Goal: Transaction & Acquisition: Purchase product/service

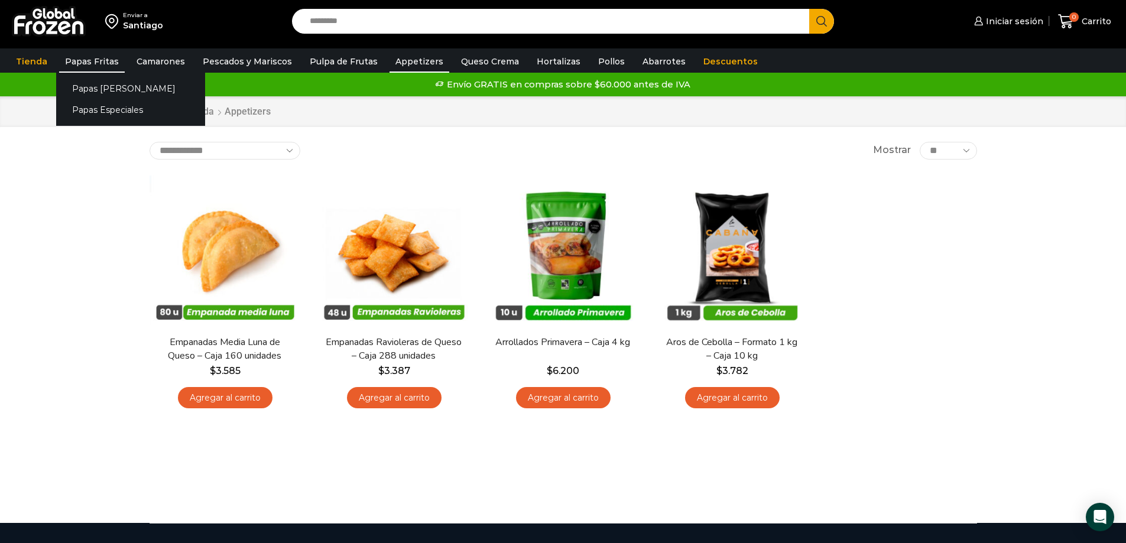
click at [87, 60] on link "Papas Fritas" at bounding box center [92, 61] width 66 height 22
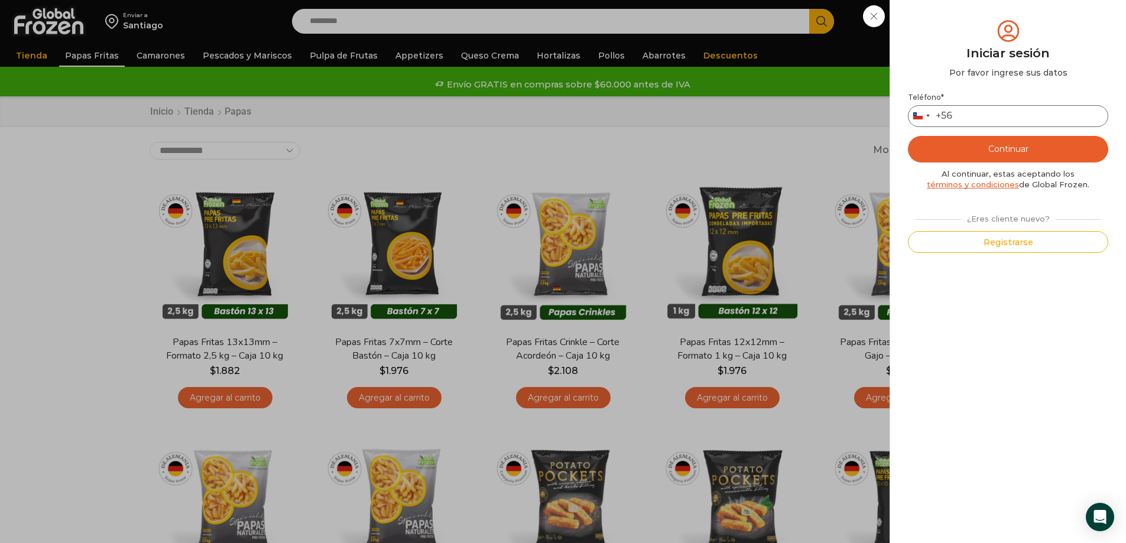
click at [974, 115] on input "Teléfono *" at bounding box center [1008, 116] width 200 height 22
type input "*********"
click at [1008, 144] on button "Continuar" at bounding box center [1008, 149] width 200 height 27
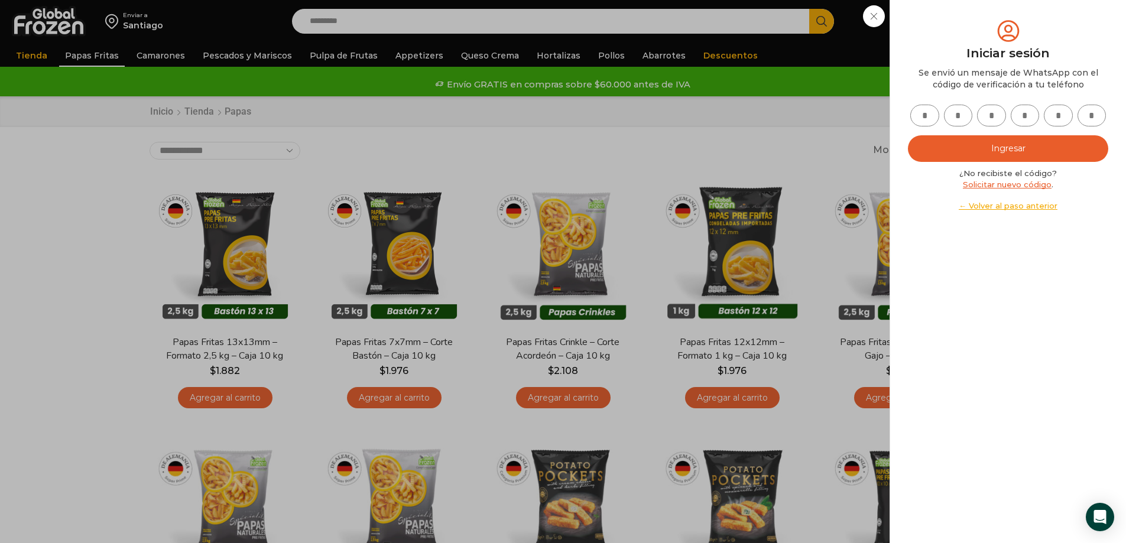
click at [1008, 185] on link "Solicitar nuevo código" at bounding box center [1007, 184] width 89 height 9
click at [931, 113] on input "text" at bounding box center [924, 116] width 29 height 22
type input "*"
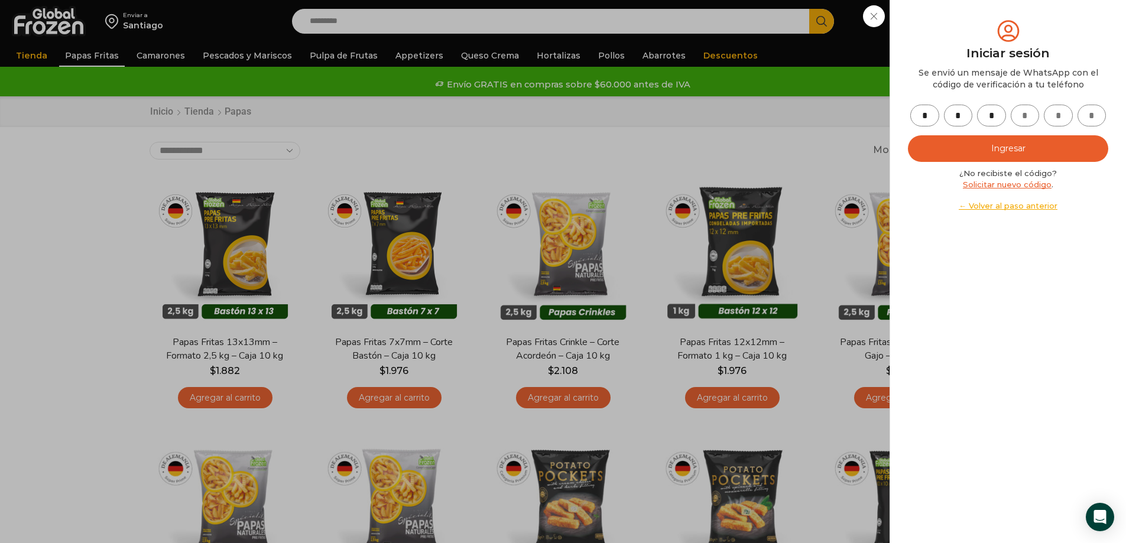
type input "*"
click at [974, 146] on button "Ingresar" at bounding box center [1008, 148] width 200 height 27
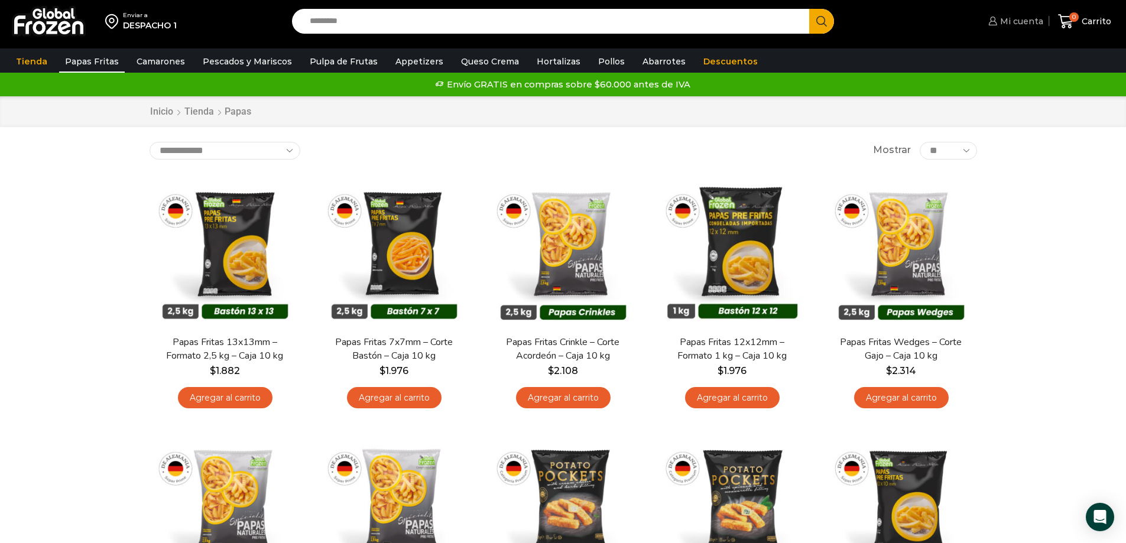
click at [1008, 17] on span "Mi cuenta" at bounding box center [1020, 21] width 46 height 12
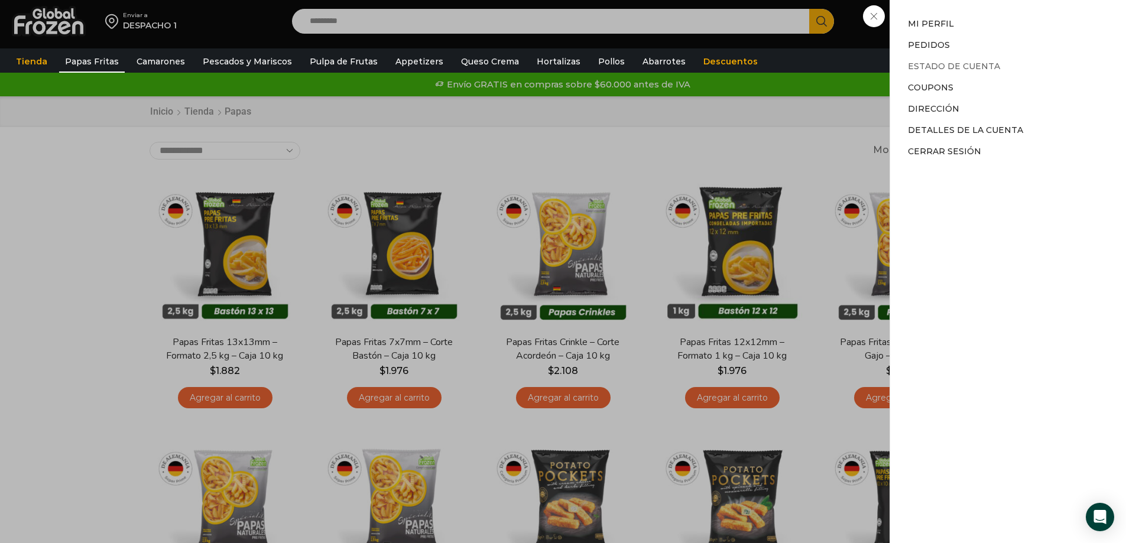
click at [934, 69] on link "Estado de Cuenta" at bounding box center [954, 66] width 92 height 11
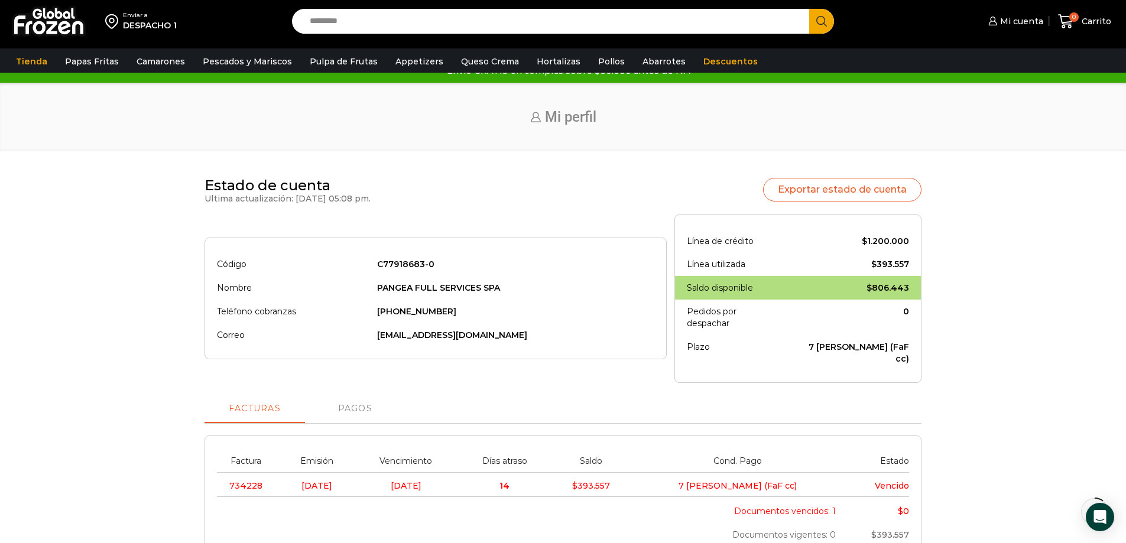
scroll to position [158, 0]
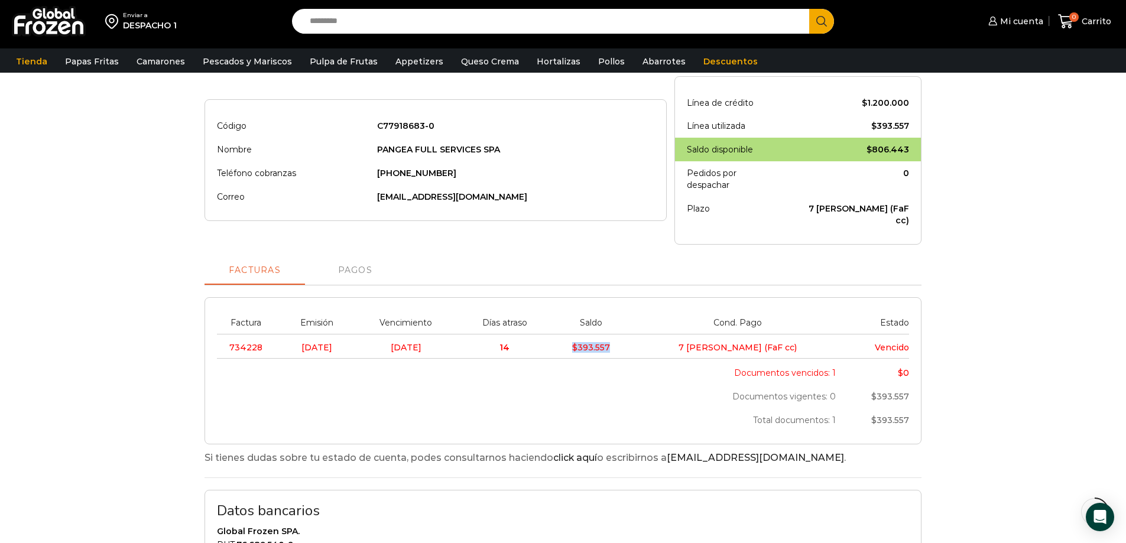
drag, startPoint x: 643, startPoint y: 330, endPoint x: 707, endPoint y: 321, distance: 65.0
click at [707, 334] on tr "734228 31/07/2025 07/08/2025 14 $ 393.557 7 dias (FaF cc) Vencido" at bounding box center [563, 346] width 692 height 25
drag, startPoint x: 804, startPoint y: 320, endPoint x: 743, endPoint y: 322, distance: 60.9
click at [743, 334] on td "7 dias (FaF cc)" at bounding box center [738, 346] width 212 height 25
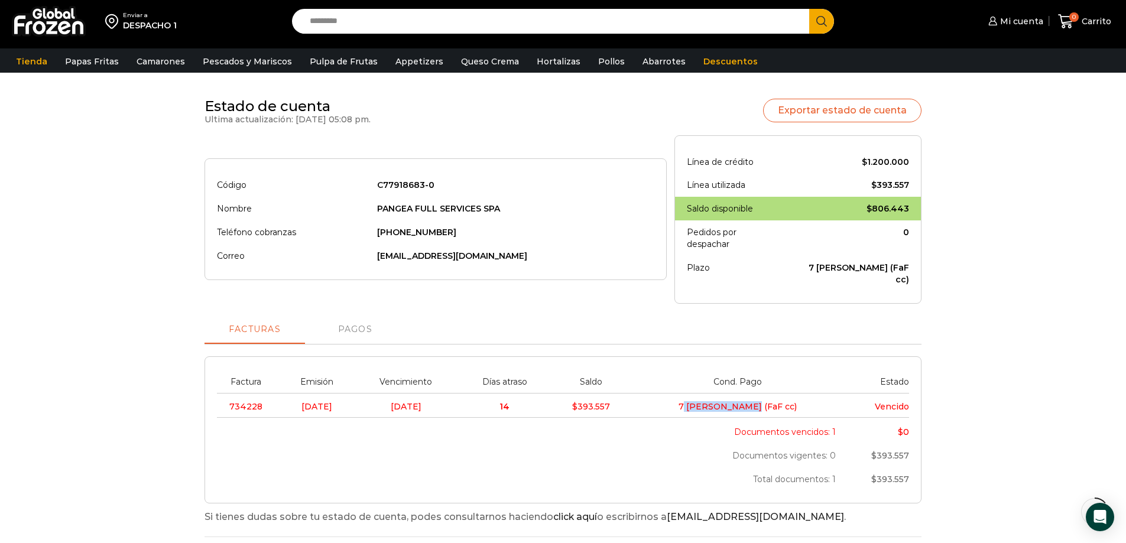
scroll to position [0, 0]
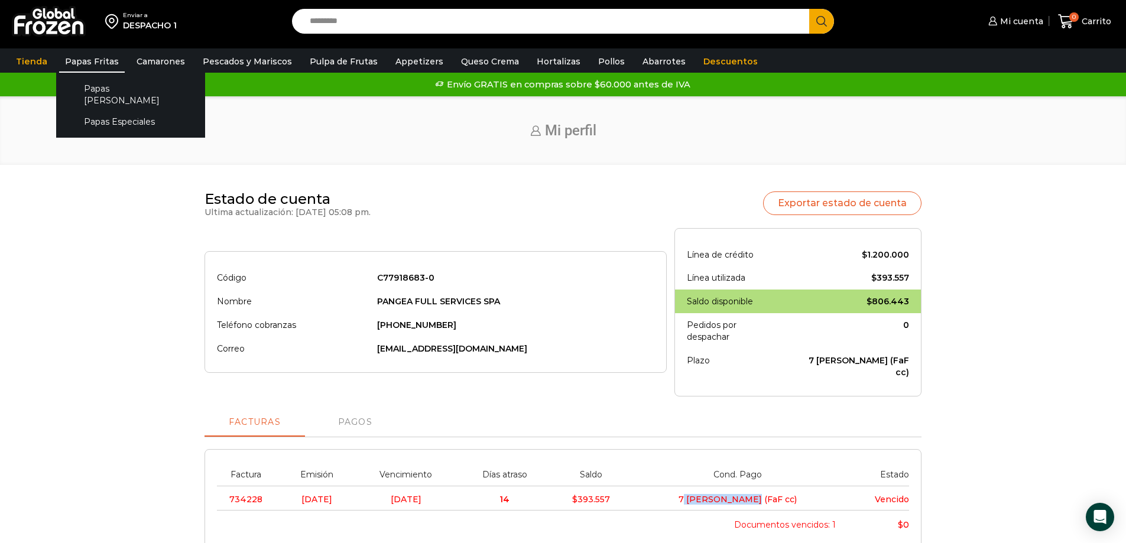
click at [90, 61] on link "Papas Fritas" at bounding box center [92, 61] width 66 height 22
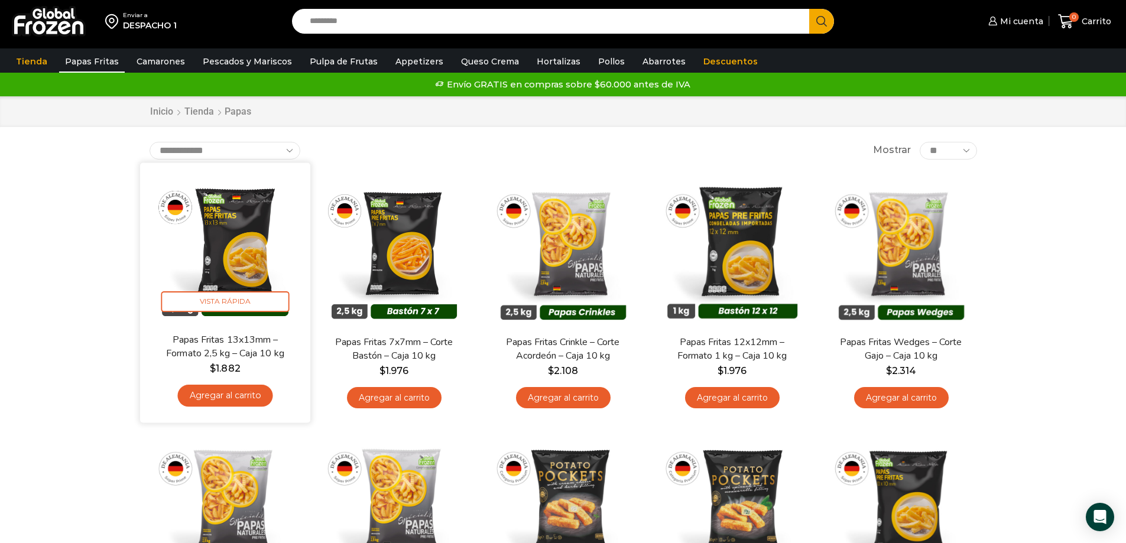
click at [243, 395] on link "Agregar al carrito" at bounding box center [224, 396] width 95 height 22
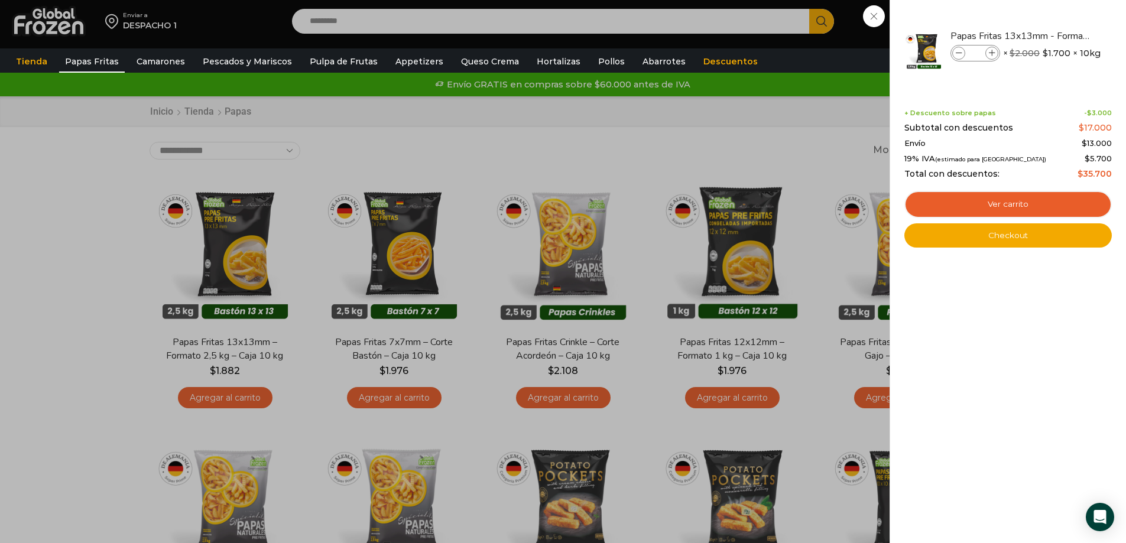
click at [1055, 35] on div "1 Carrito 1 1 Shopping Cart *" at bounding box center [1084, 22] width 59 height 28
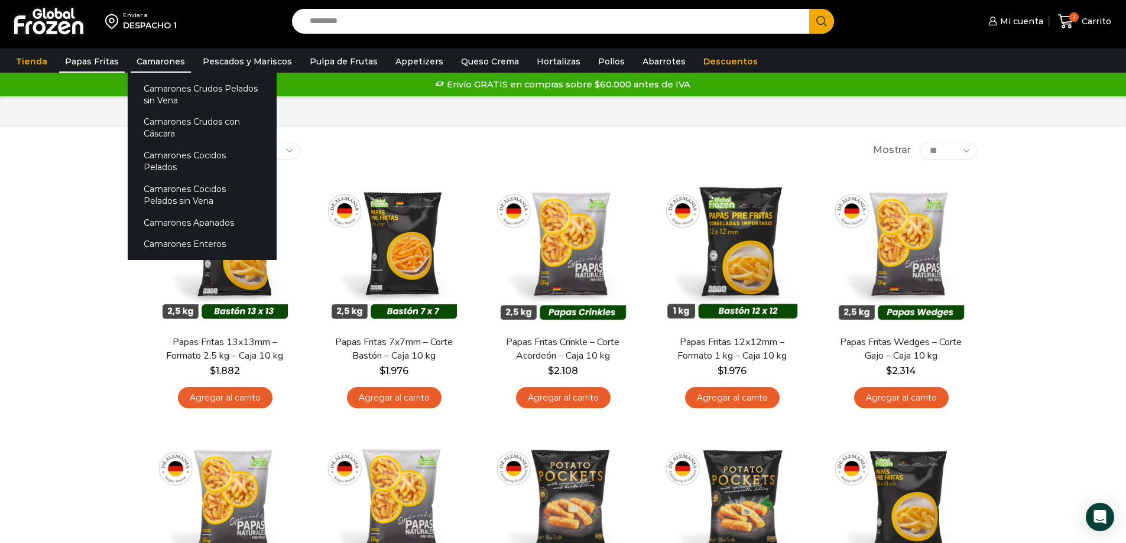
click at [167, 63] on link "Camarones" at bounding box center [161, 61] width 60 height 22
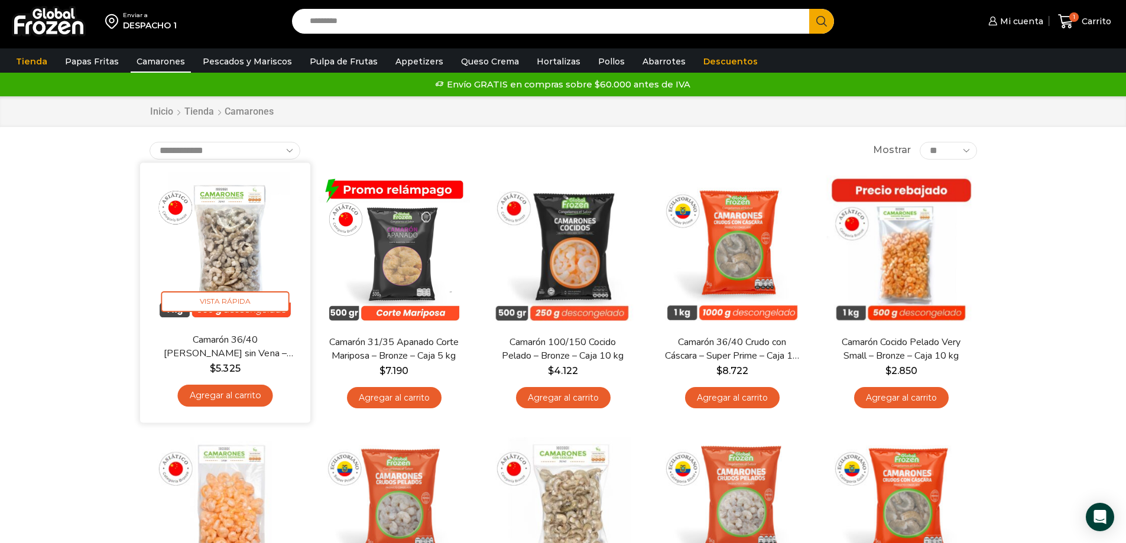
click at [234, 392] on link "Agregar al carrito" at bounding box center [224, 396] width 95 height 22
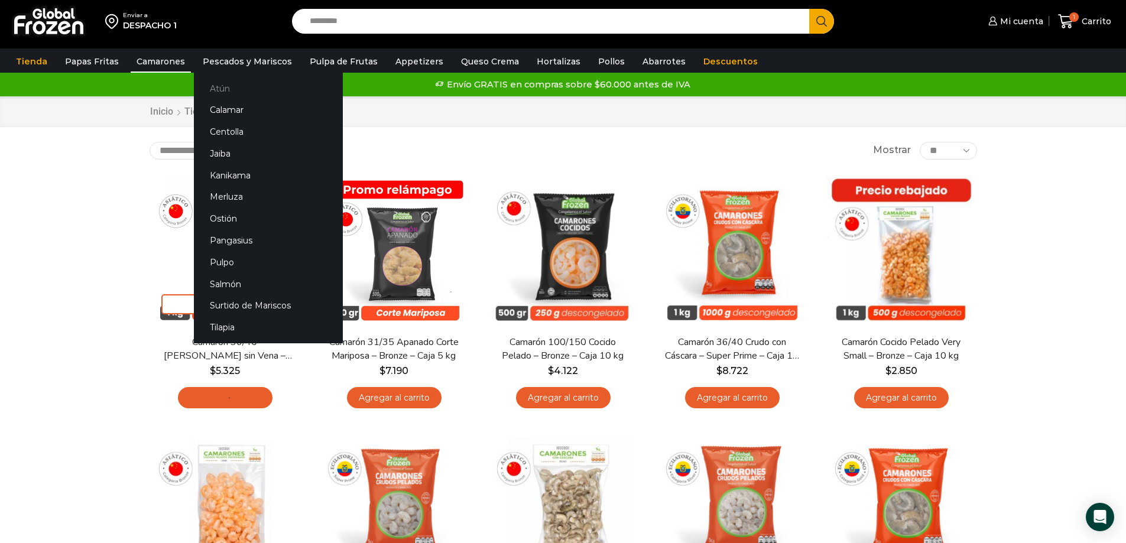
click at [217, 86] on link "Atún" at bounding box center [268, 88] width 149 height 22
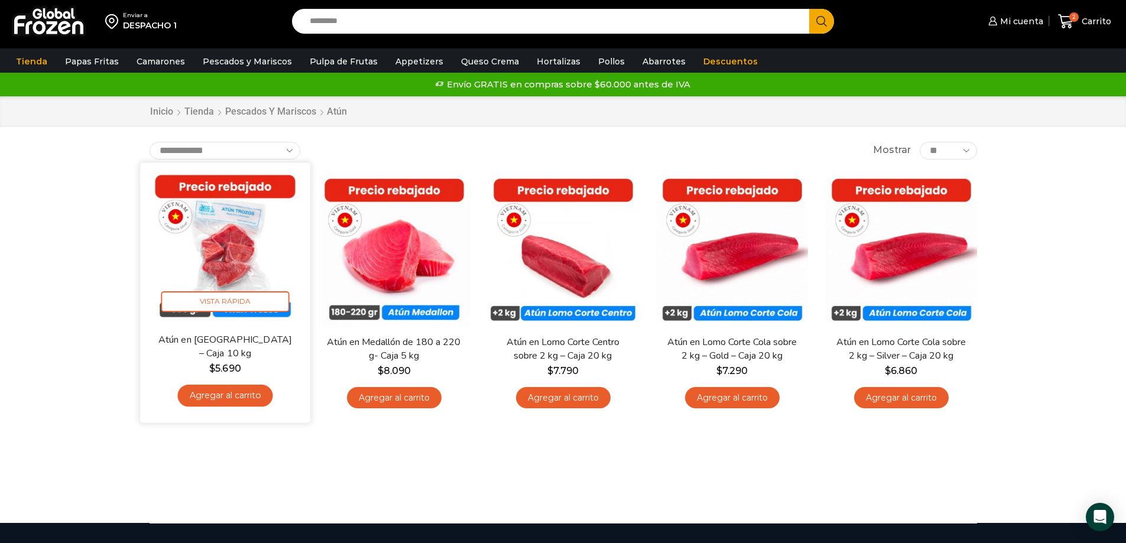
click at [225, 392] on link "Agregar al carrito" at bounding box center [224, 396] width 95 height 22
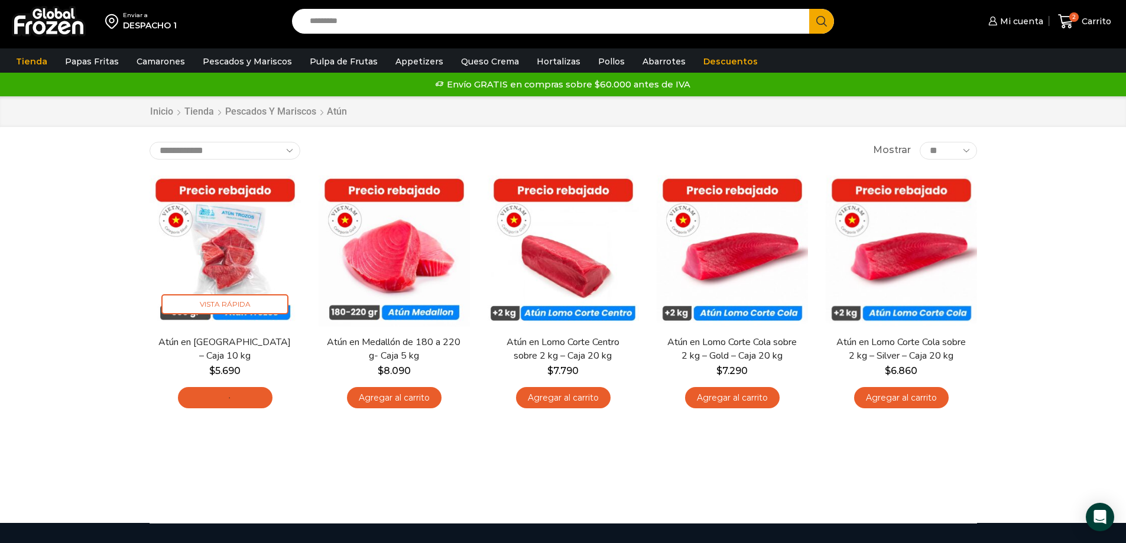
click at [391, 20] on input "Search input" at bounding box center [554, 21] width 500 height 25
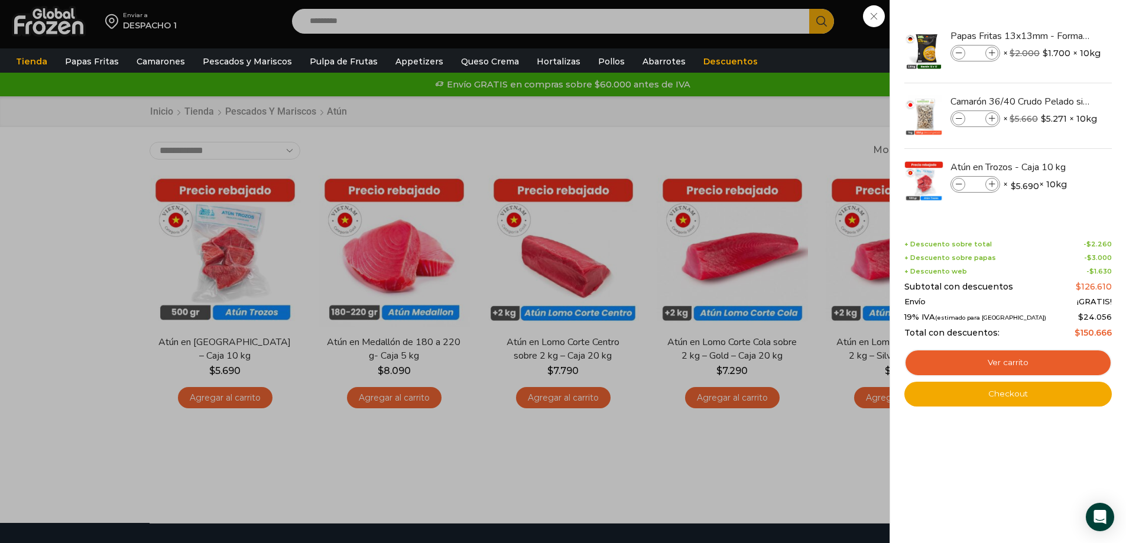
click at [1055, 35] on div "3 [GEOGRAPHIC_DATA] 3 3 Shopping Cart *" at bounding box center [1084, 22] width 59 height 28
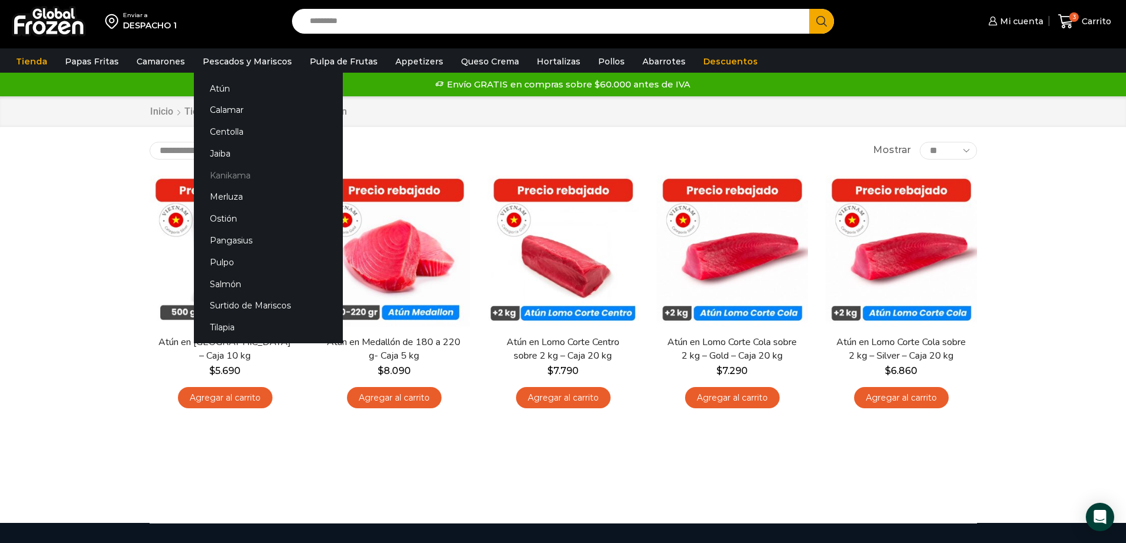
click at [236, 179] on link "Kanikama" at bounding box center [268, 175] width 149 height 22
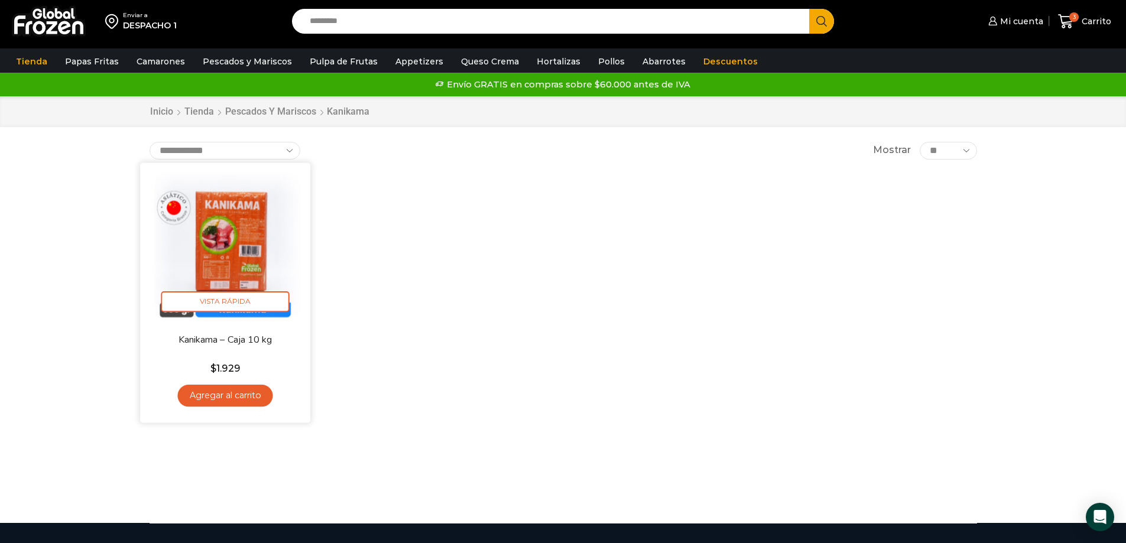
click at [246, 392] on link "Agregar al carrito" at bounding box center [224, 396] width 95 height 22
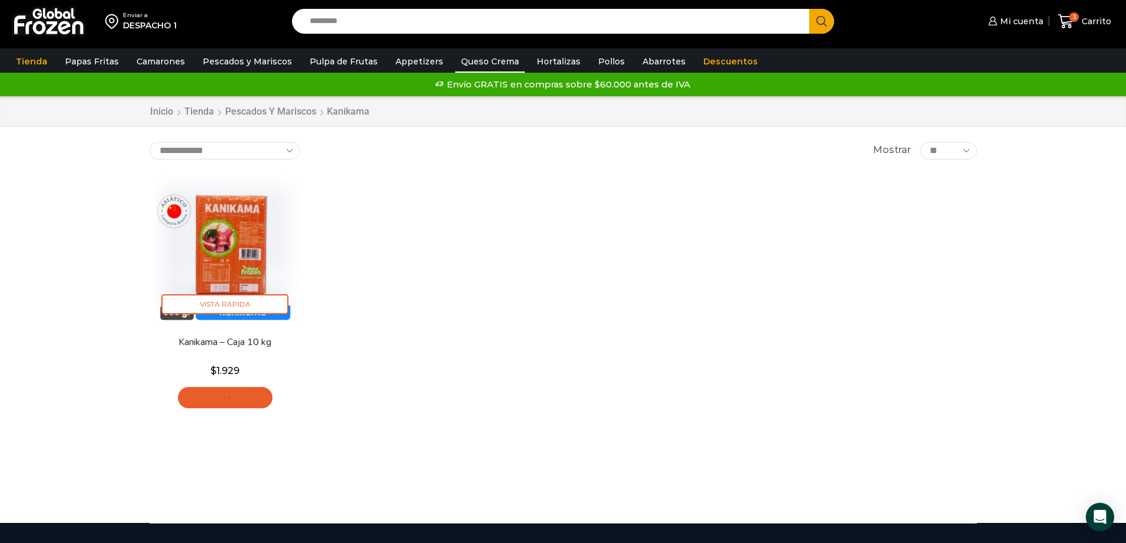
click at [486, 61] on link "Queso Crema" at bounding box center [490, 61] width 70 height 22
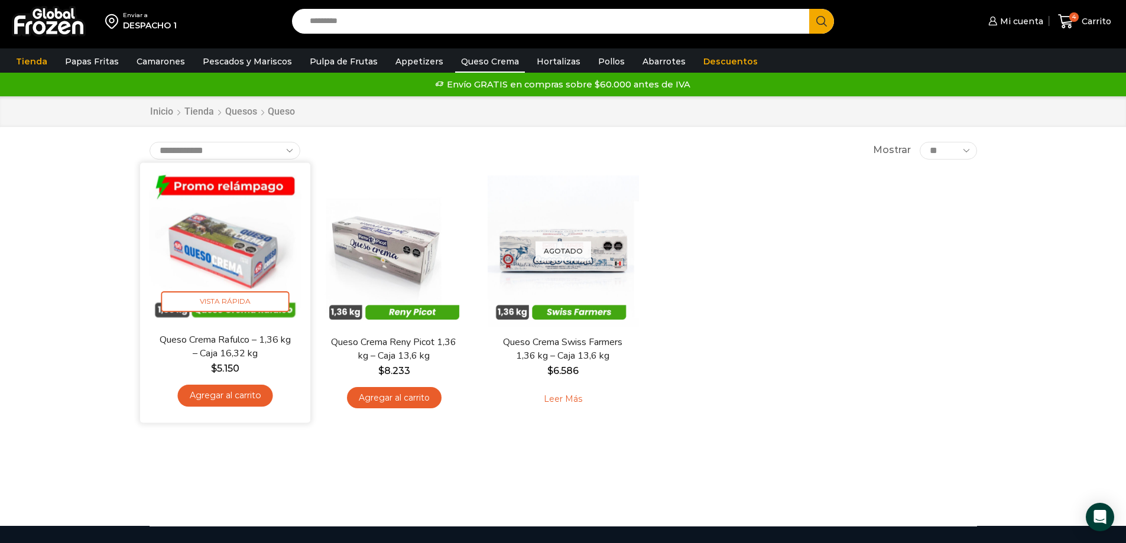
click at [232, 392] on link "Agregar al carrito" at bounding box center [224, 396] width 95 height 22
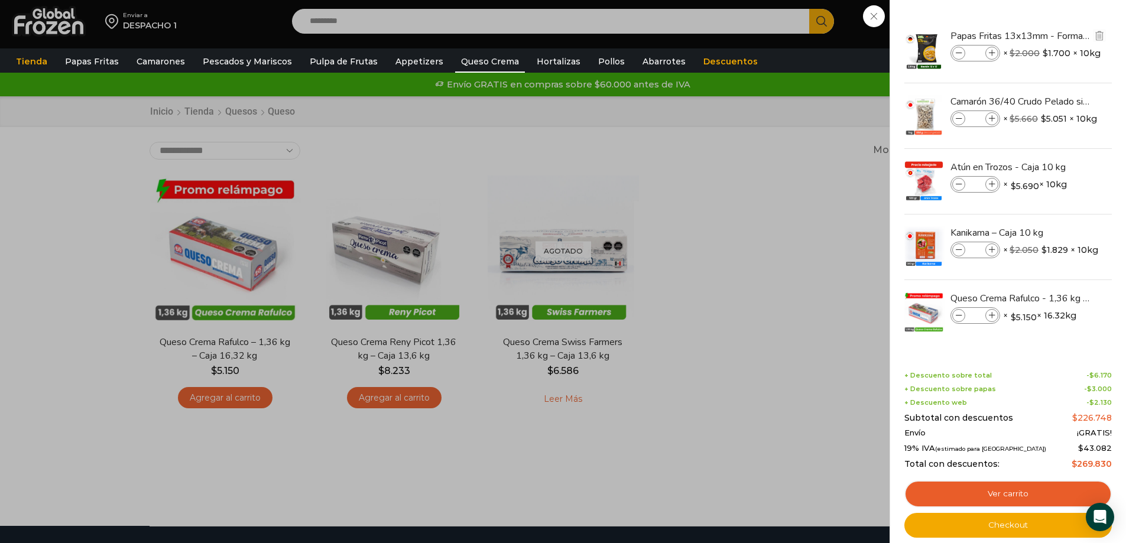
click at [995, 49] on span at bounding box center [991, 53] width 13 height 13
click at [993, 52] on icon at bounding box center [992, 53] width 7 height 7
type input "*"
click at [990, 116] on icon at bounding box center [992, 119] width 7 height 7
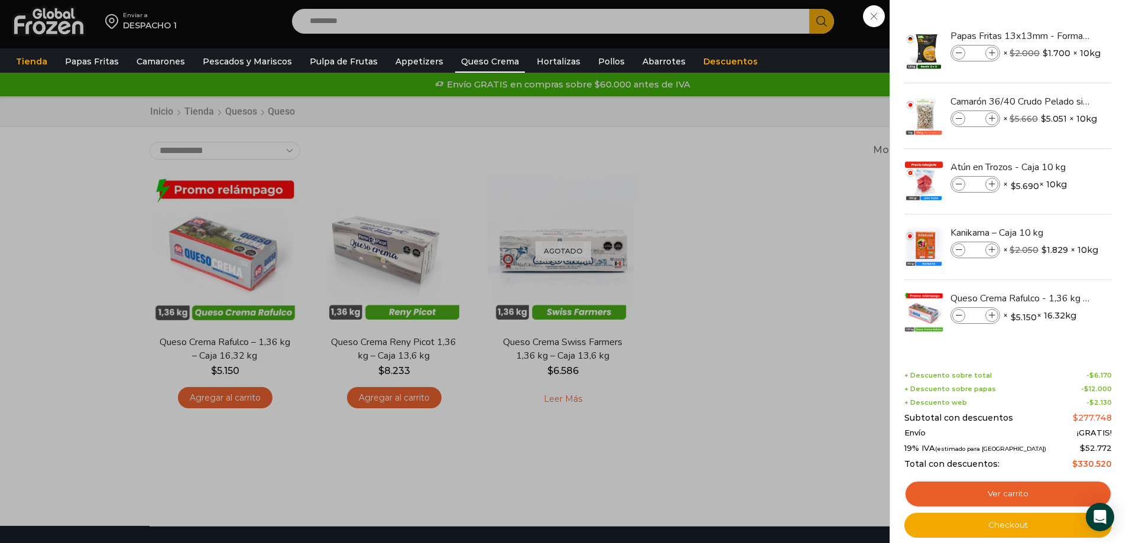
type input "*"
click at [1012, 490] on link "Ver carrito" at bounding box center [1007, 493] width 207 height 27
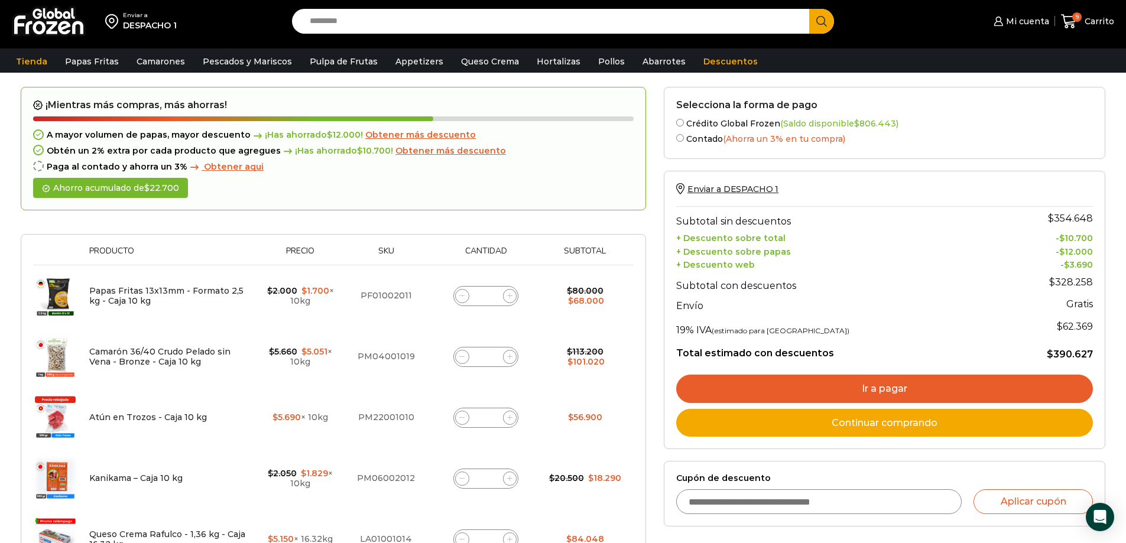
scroll to position [59, 0]
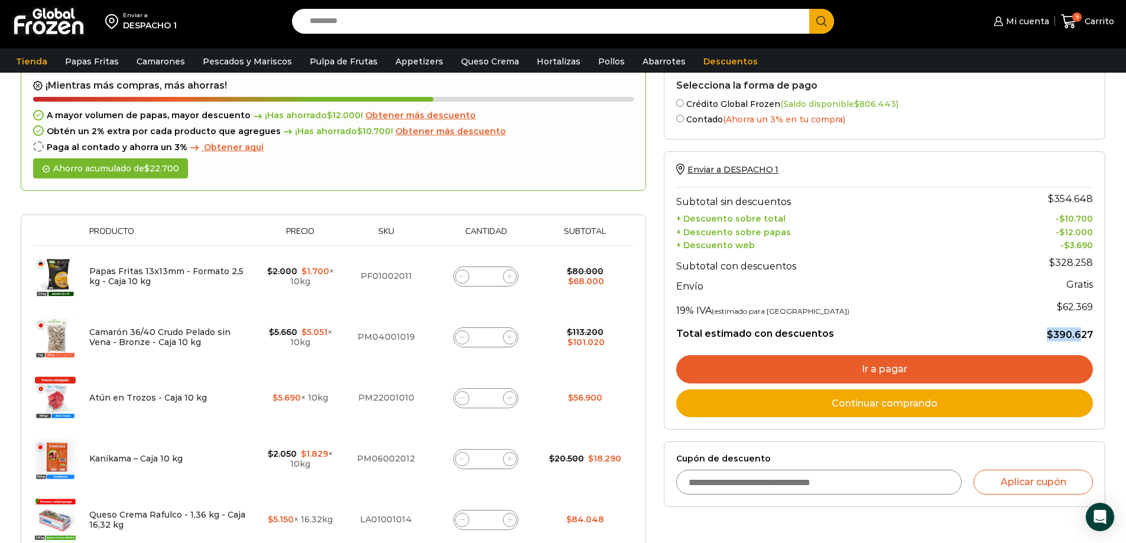
drag, startPoint x: 1064, startPoint y: 336, endPoint x: 1088, endPoint y: 336, distance: 24.2
click at [1087, 336] on bdi "$ 390.627" at bounding box center [1070, 334] width 46 height 11
drag, startPoint x: 741, startPoint y: 331, endPoint x: 824, endPoint y: 332, distance: 83.3
click at [794, 332] on th "Total estimado con descuentos" at bounding box center [836, 330] width 320 height 22
drag, startPoint x: 794, startPoint y: 334, endPoint x: 744, endPoint y: 334, distance: 49.6
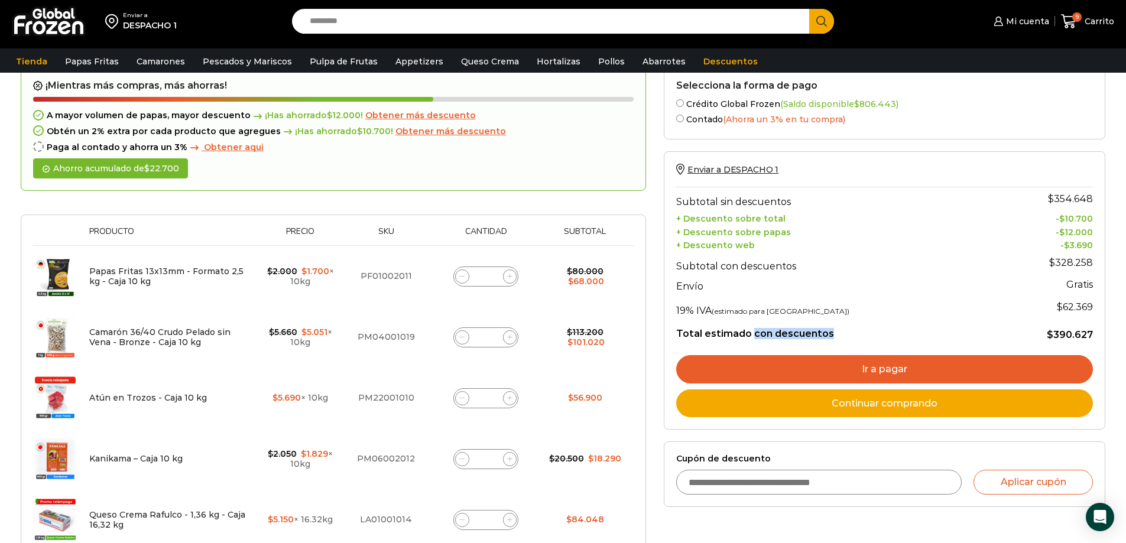
click at [745, 334] on th "Total estimado con descuentos" at bounding box center [836, 330] width 320 height 22
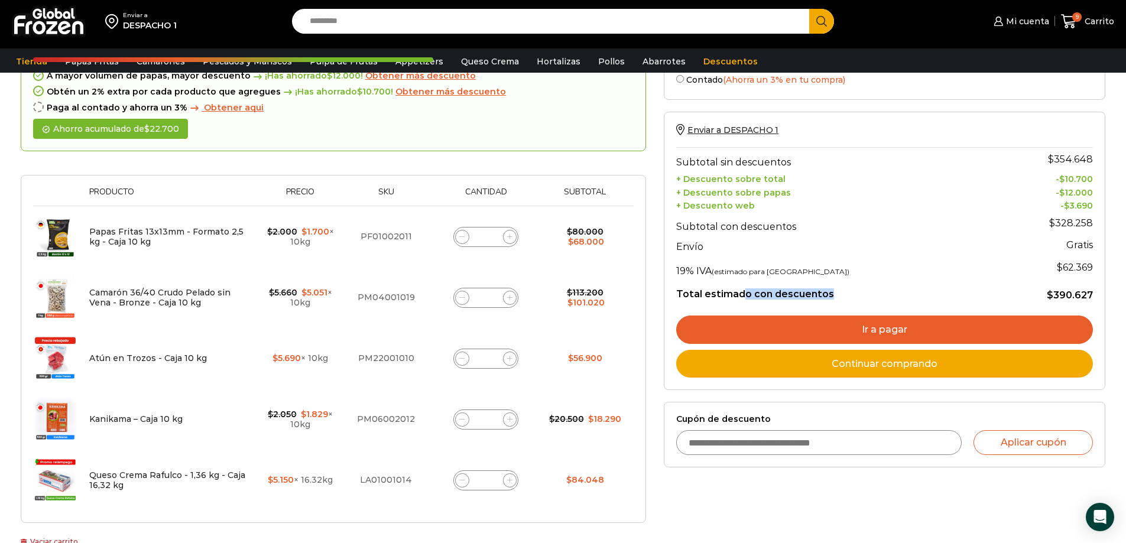
scroll to position [0, 0]
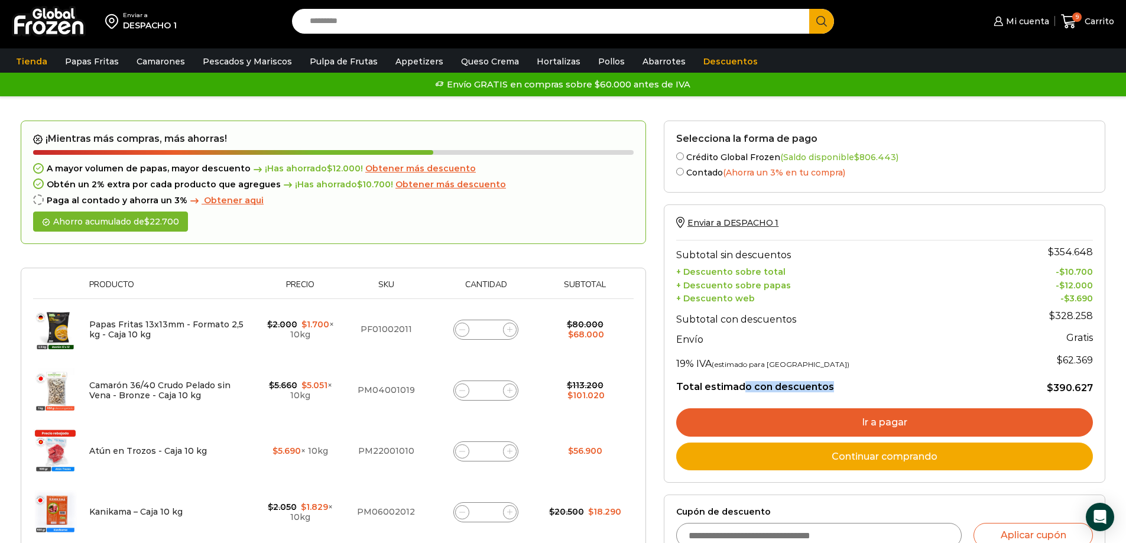
click at [890, 418] on link "Ir a pagar" at bounding box center [884, 422] width 417 height 28
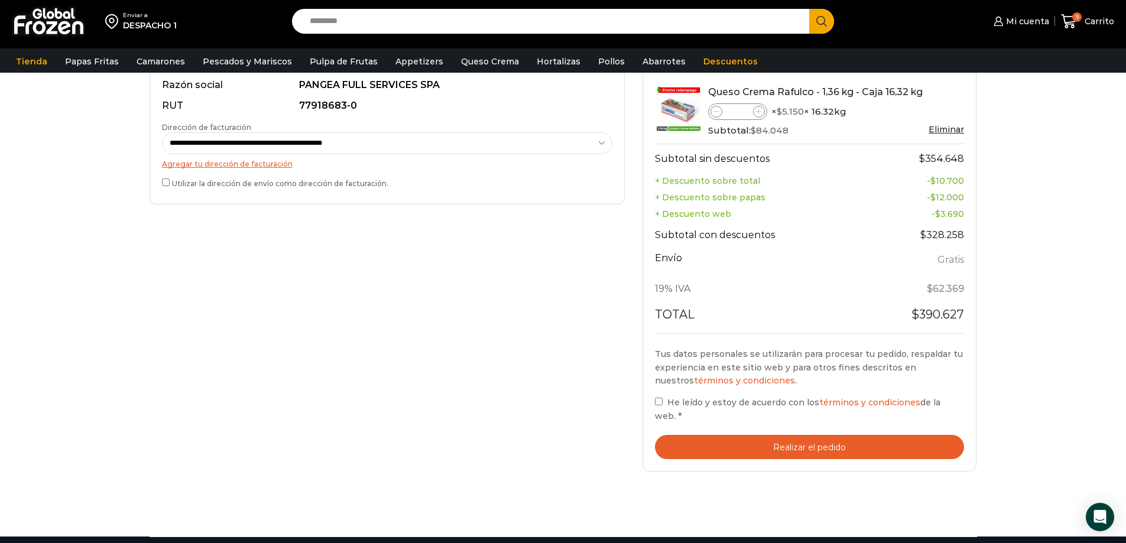
scroll to position [414, 0]
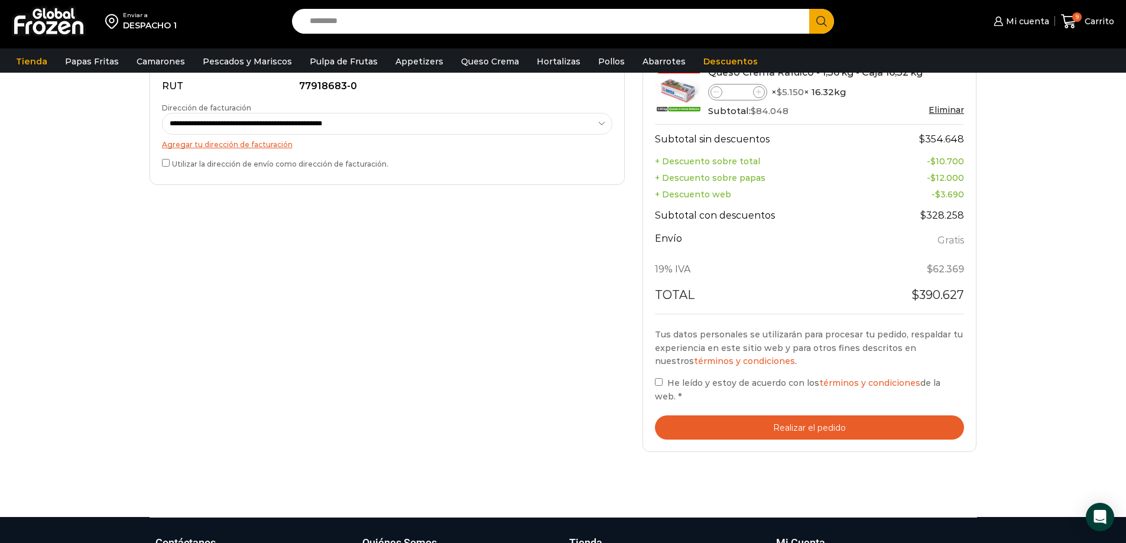
click at [815, 415] on button "Realizar el pedido" at bounding box center [810, 427] width 310 height 24
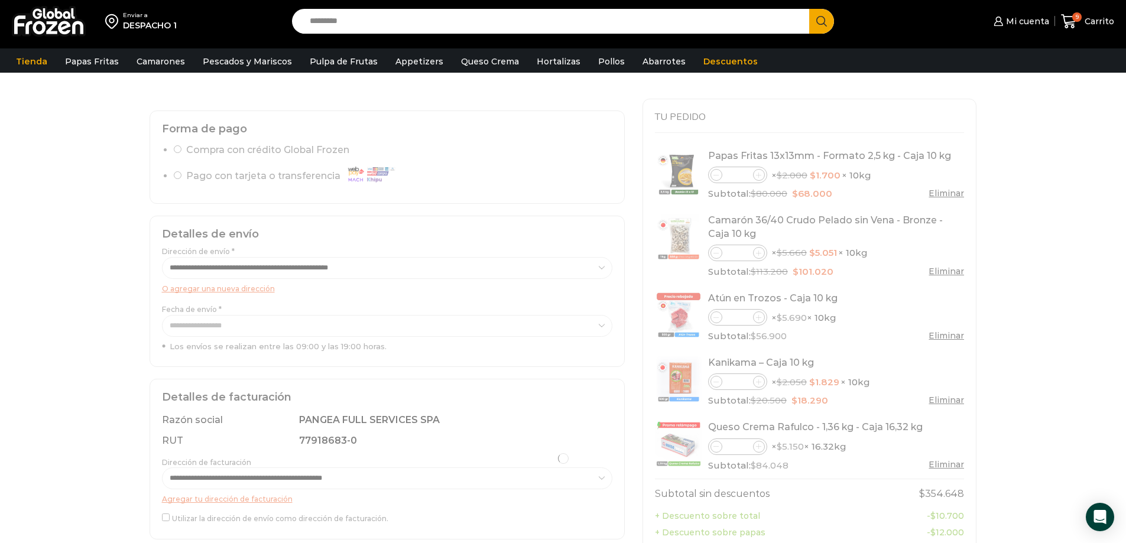
scroll to position [0, 0]
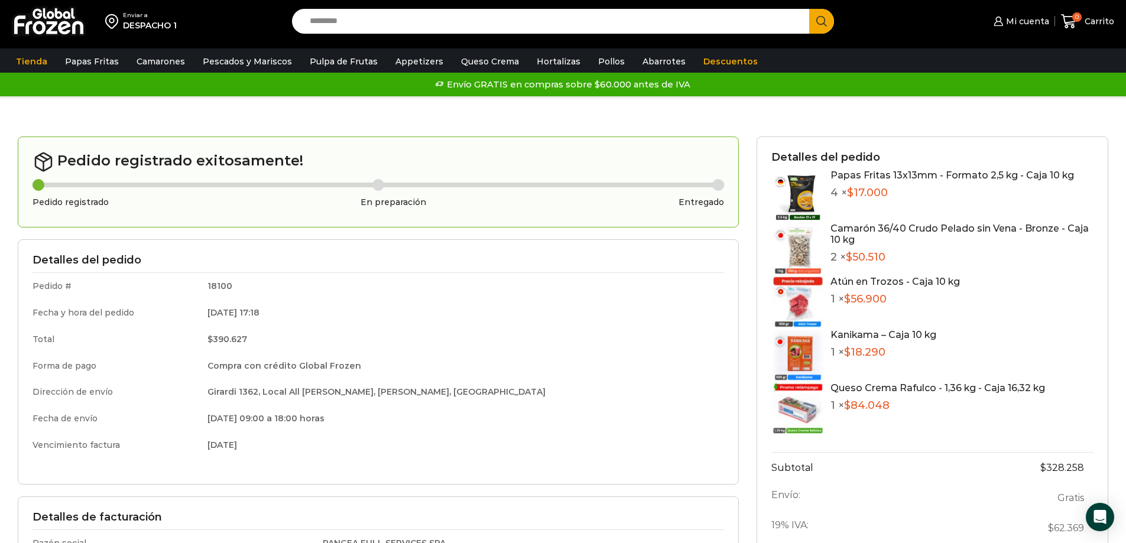
scroll to position [40, 0]
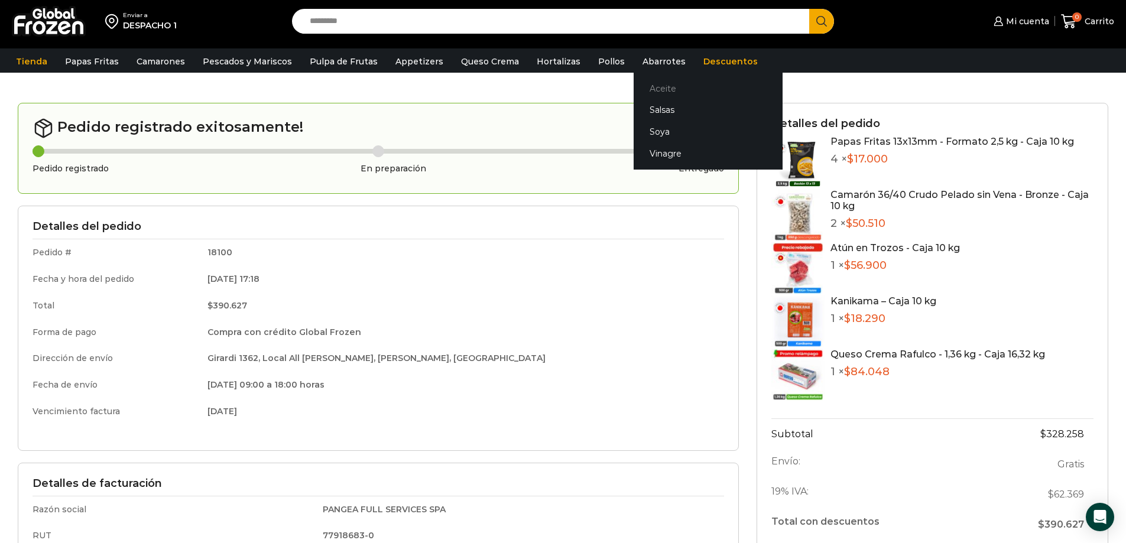
click at [644, 85] on link "Aceite" at bounding box center [707, 88] width 149 height 22
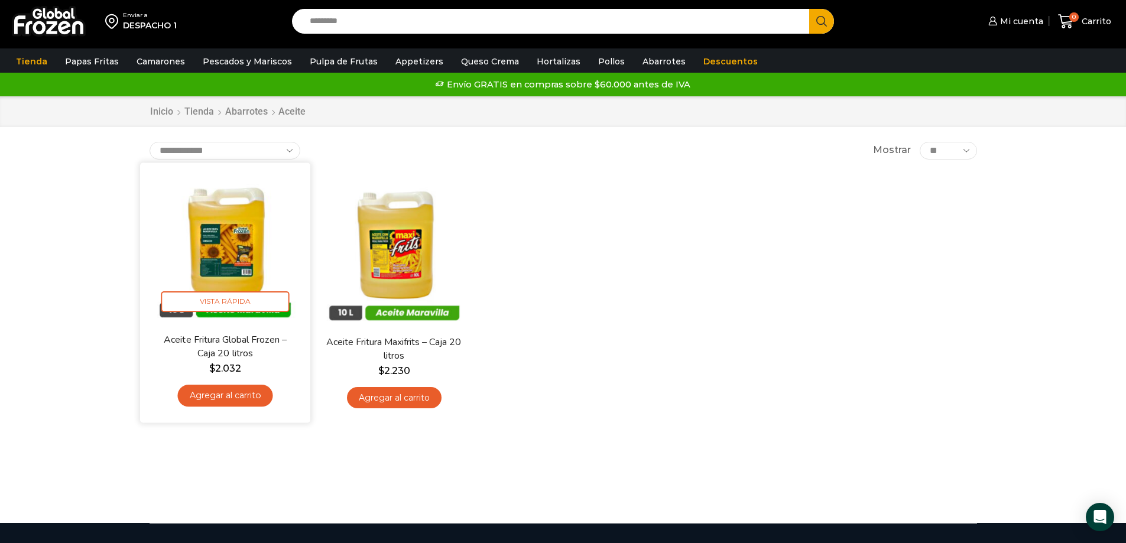
click at [219, 341] on link "Aceite Fritura Global Frozen – Caja 20 litros" at bounding box center [224, 347] width 137 height 28
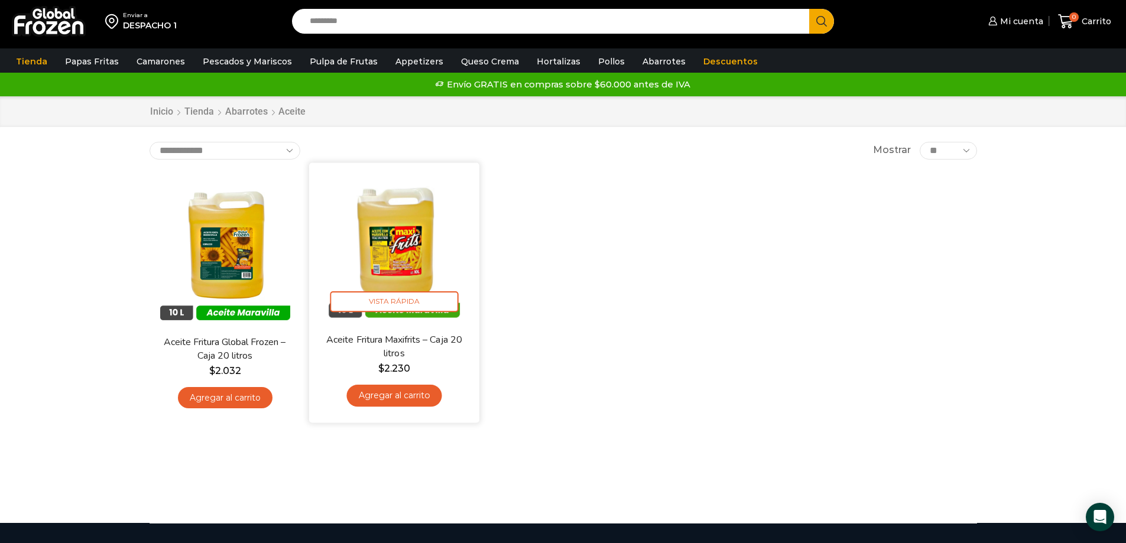
click at [387, 400] on link "Agregar al carrito" at bounding box center [393, 396] width 95 height 22
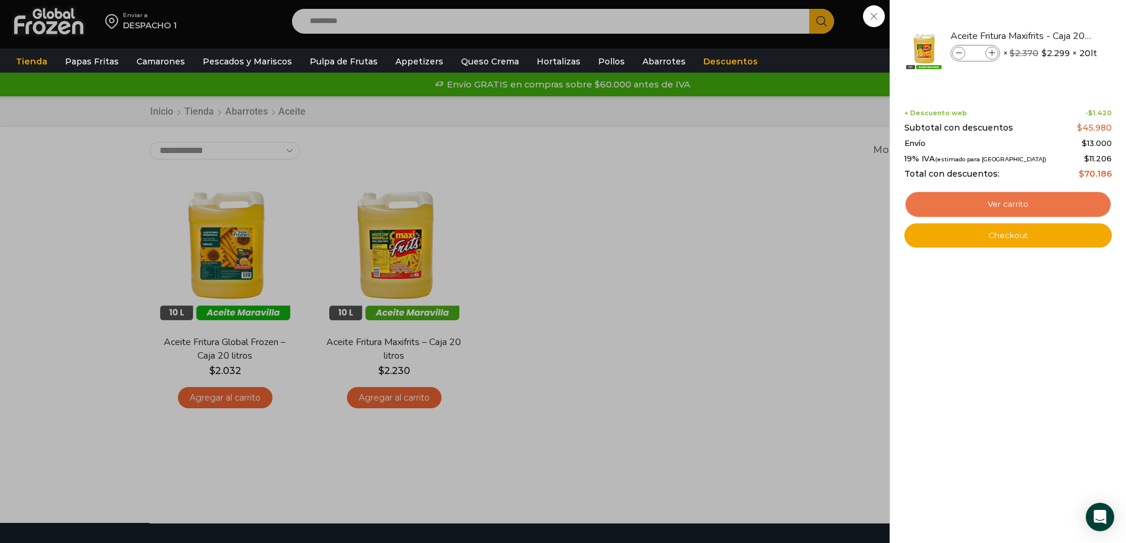
click at [1022, 200] on link "Ver carrito" at bounding box center [1007, 204] width 207 height 27
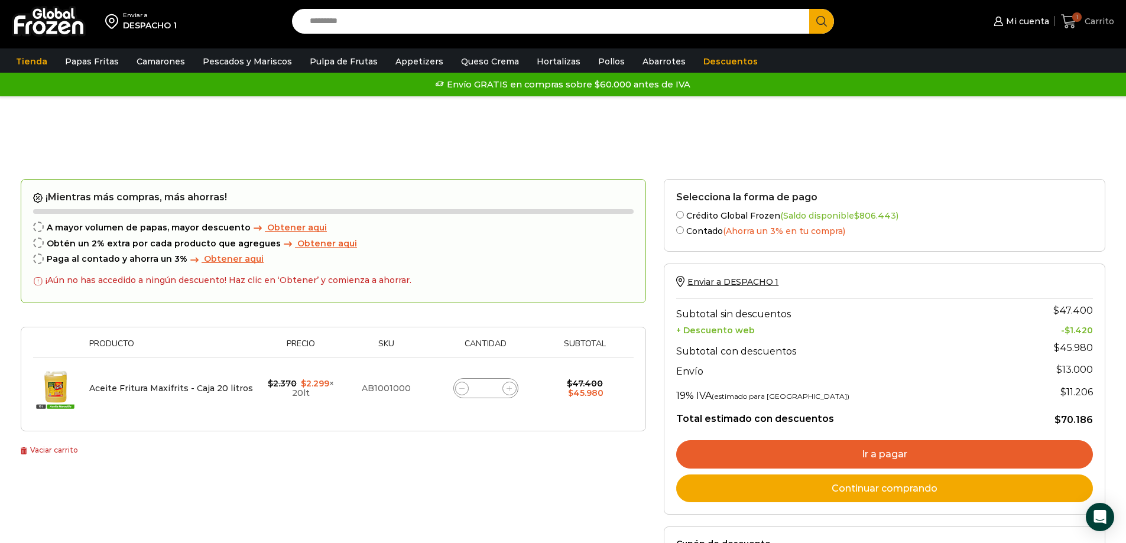
click at [1086, 18] on span "Carrito" at bounding box center [1097, 21] width 33 height 12
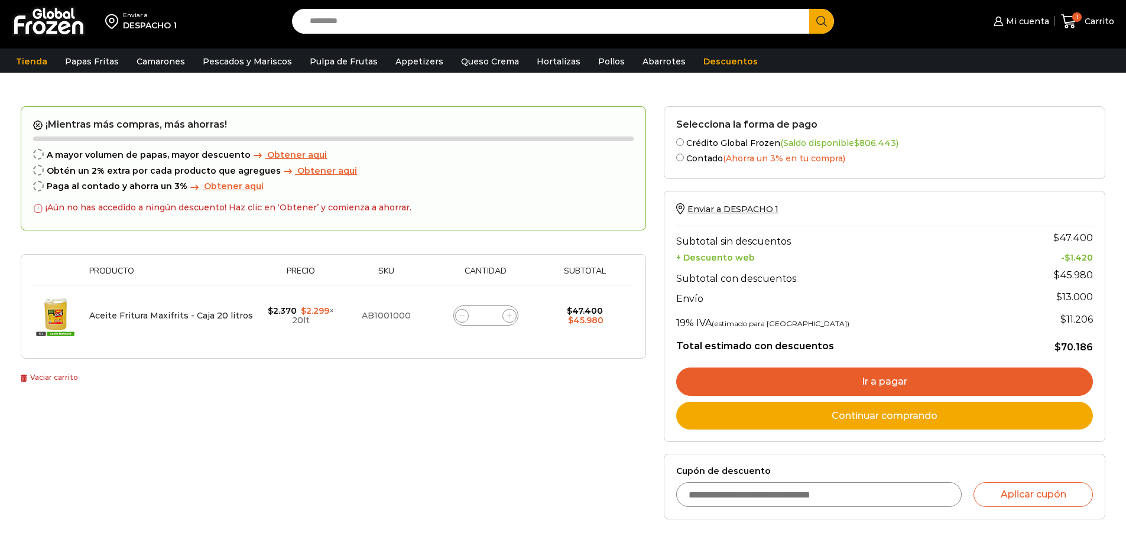
scroll to position [177, 0]
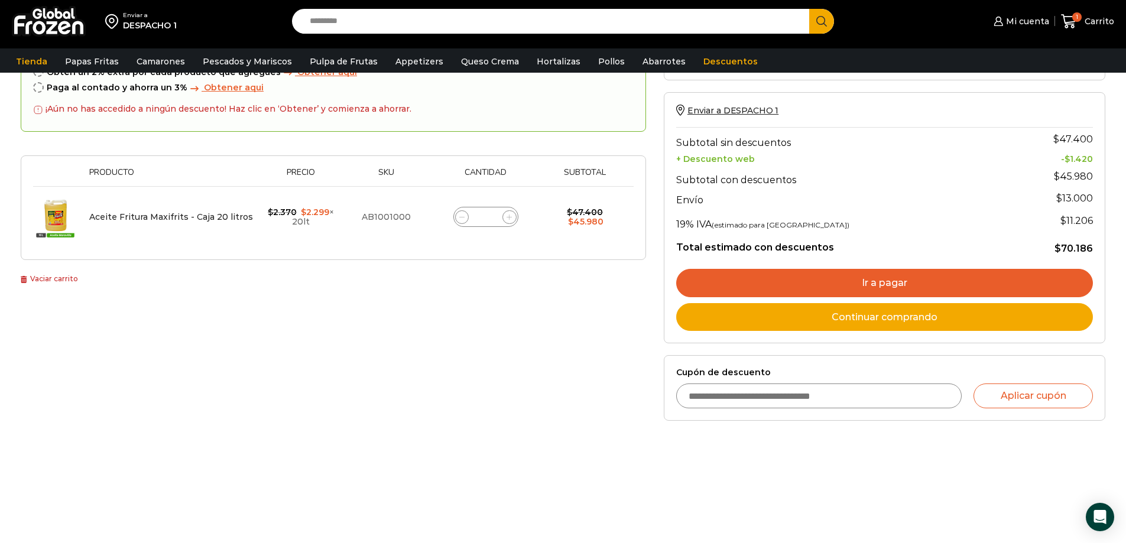
click at [460, 217] on icon at bounding box center [461, 217] width 5 height 5
type input "*"
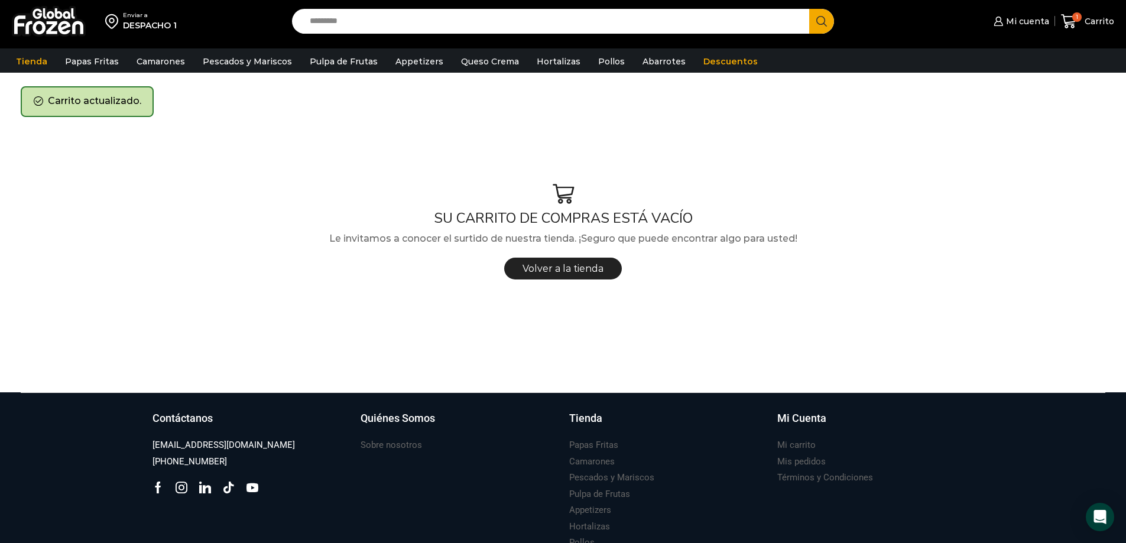
scroll to position [0, 0]
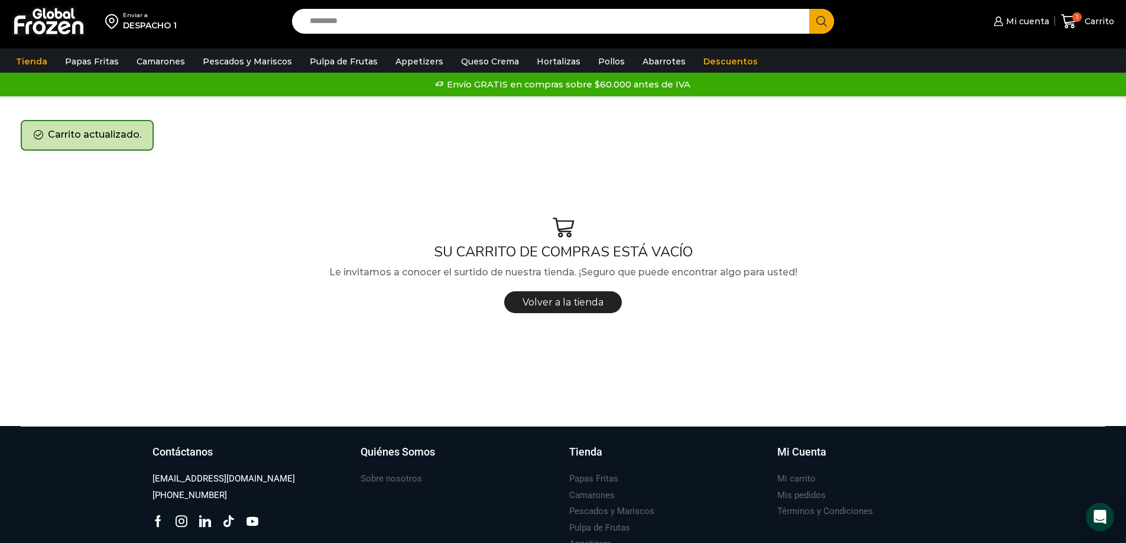
click at [43, 17] on img at bounding box center [49, 21] width 74 height 31
